Goal: Task Accomplishment & Management: Complete application form

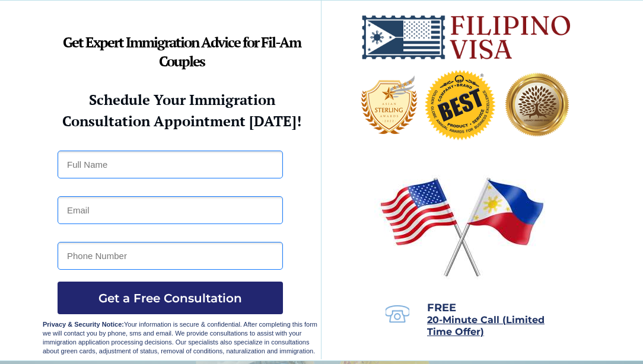
click at [69, 232] on div at bounding box center [321, 181] width 557 height 360
click at [69, 230] on div at bounding box center [321, 181] width 557 height 360
click at [40, 199] on div at bounding box center [321, 181] width 643 height 360
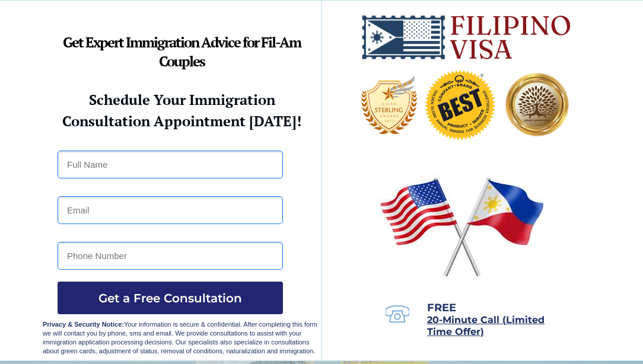
click at [40, 199] on div at bounding box center [321, 181] width 643 height 360
